Goal: Task Accomplishment & Management: Manage account settings

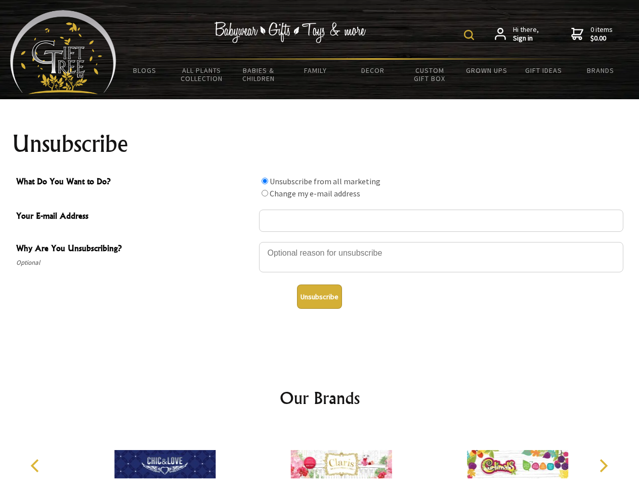
click at [471, 35] on img at bounding box center [469, 35] width 10 height 10
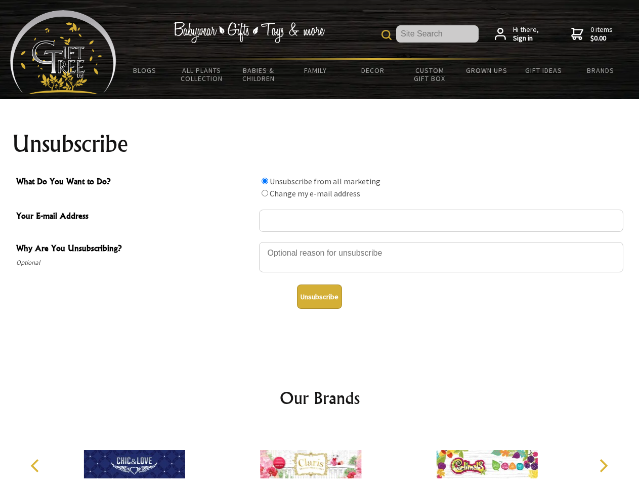
click at [320, 242] on div at bounding box center [441, 258] width 365 height 35
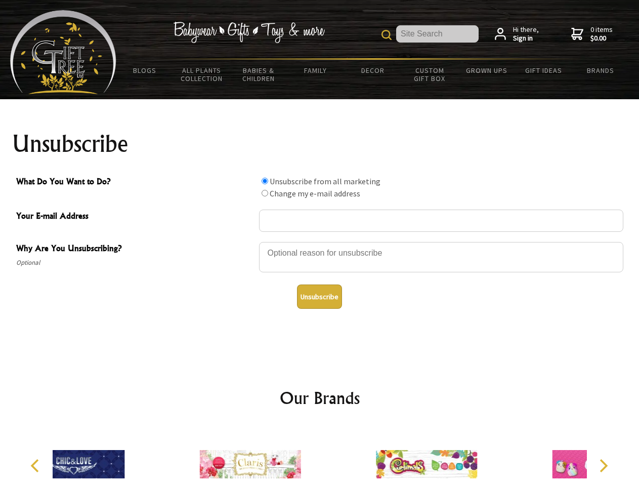
click at [265, 181] on input "What Do You Want to Do?" at bounding box center [265, 181] width 7 height 7
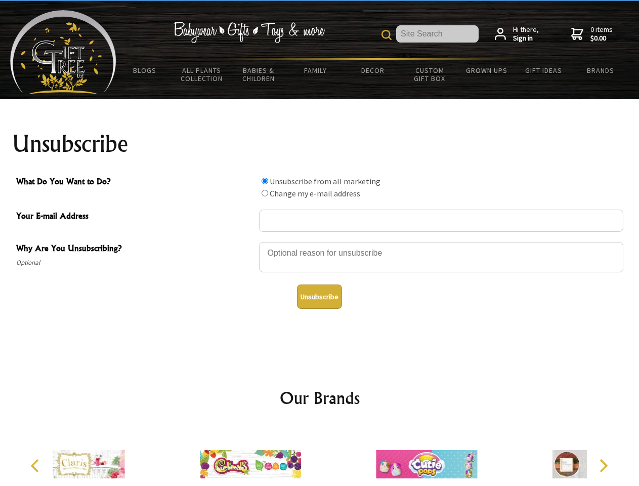
click at [265, 193] on input "What Do You Want to Do?" at bounding box center [265, 193] width 7 height 7
radio input "true"
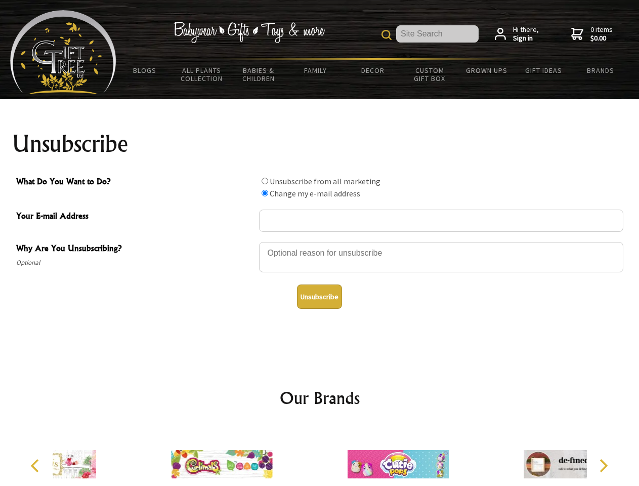
click at [319, 297] on button "Unsubscribe" at bounding box center [319, 297] width 45 height 24
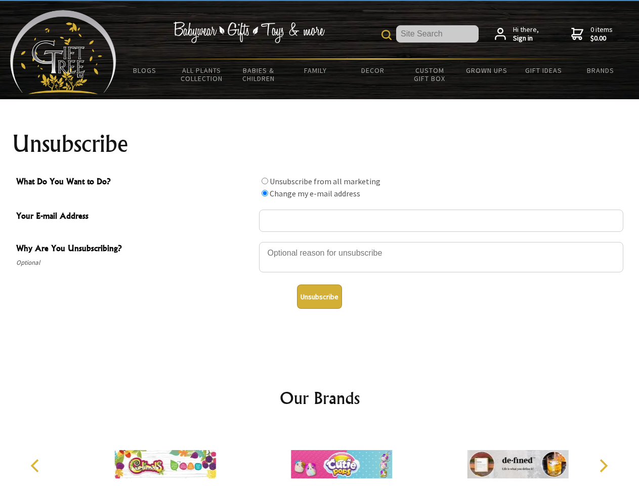
click at [320, 456] on img at bounding box center [341, 464] width 101 height 76
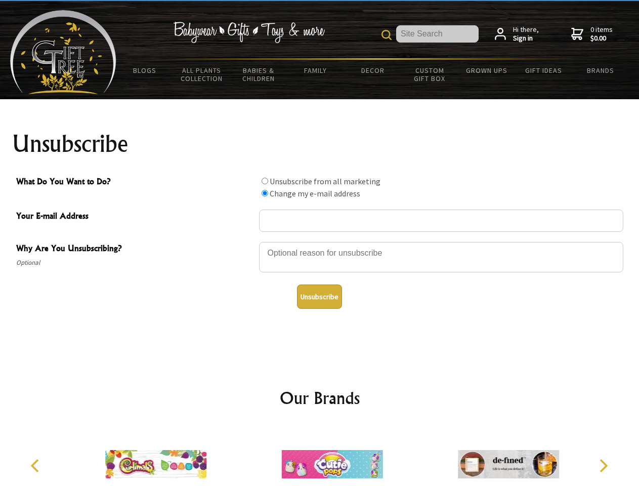
click at [36, 466] on icon "Previous" at bounding box center [35, 465] width 13 height 13
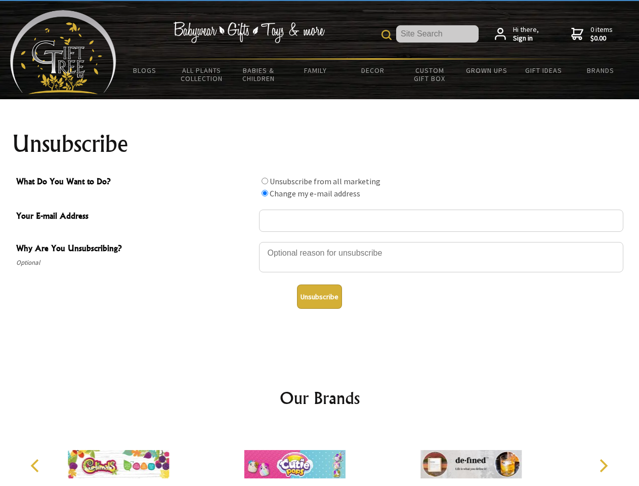
click at [604, 466] on icon "Next" at bounding box center [602, 465] width 13 height 13
